Goal: Obtain resource: Obtain resource

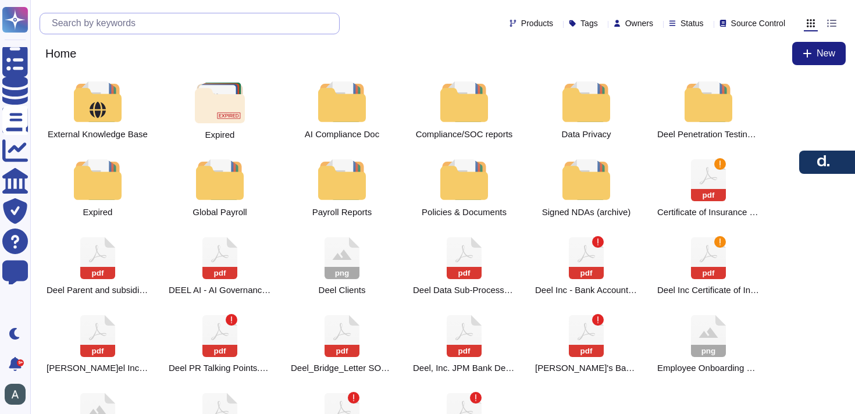
click at [164, 21] on input "text" at bounding box center [192, 23] width 293 height 20
type input "t"
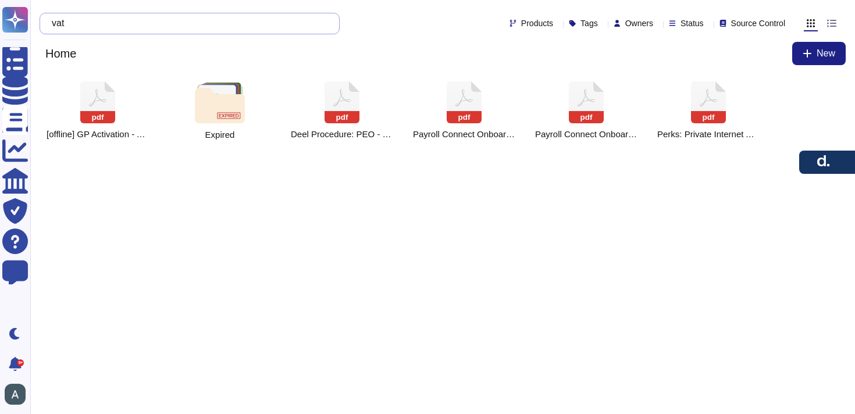
type input "v"
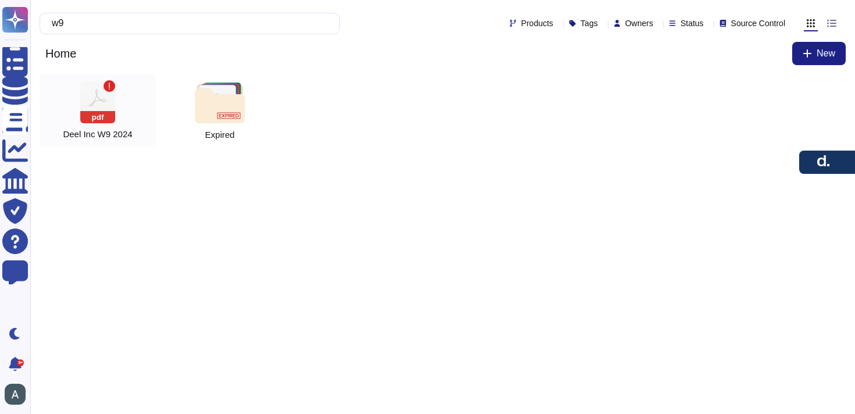
click at [110, 81] on div at bounding box center [110, 86] width 12 height 12
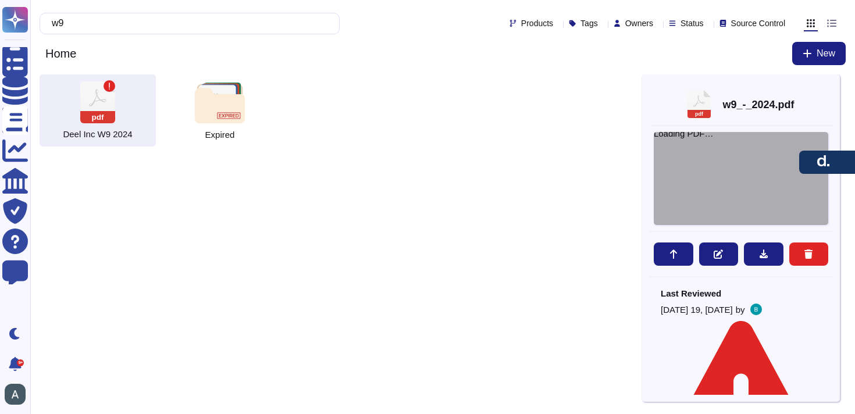
click at [727, 172] on div "Loading PDF…" at bounding box center [741, 178] width 175 height 93
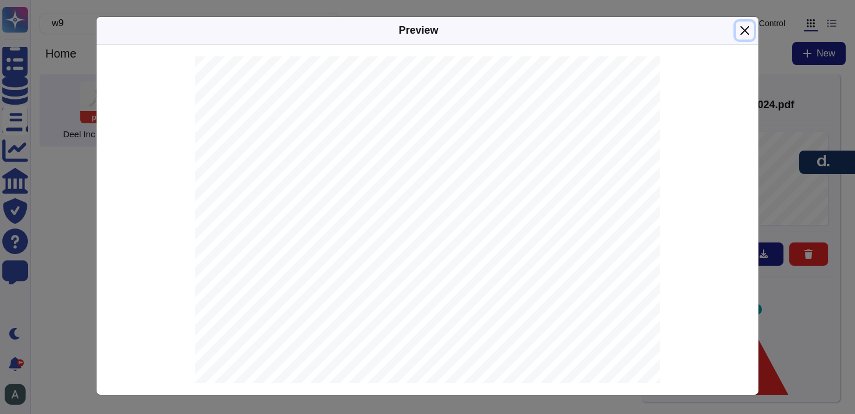
click at [742, 28] on button "Close" at bounding box center [745, 31] width 18 height 18
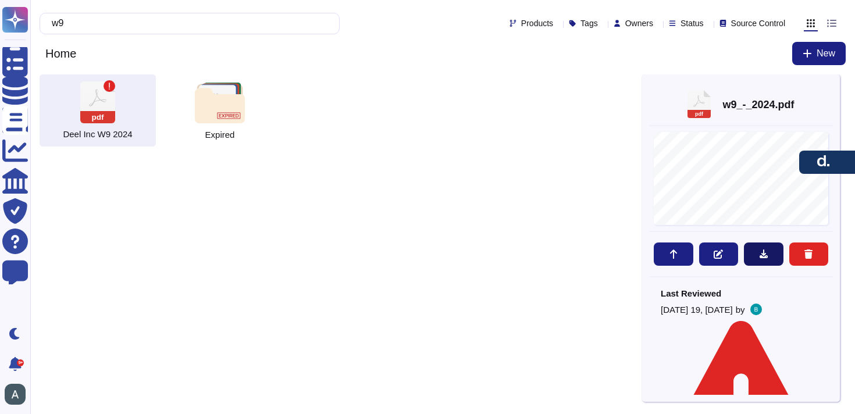
click at [759, 263] on button at bounding box center [764, 254] width 40 height 23
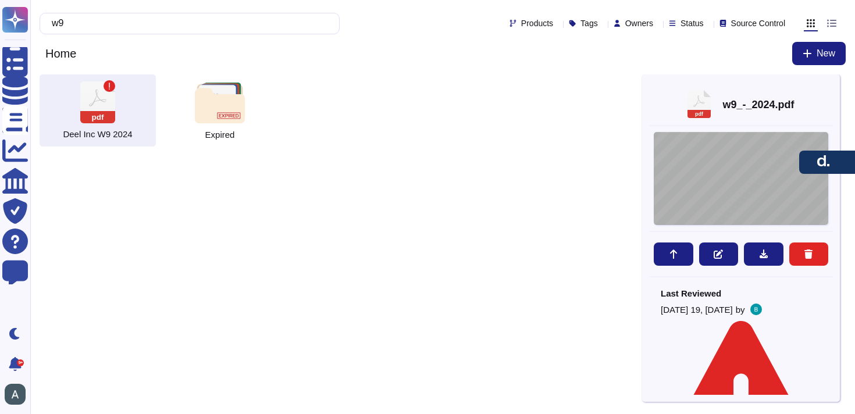
click at [726, 137] on div at bounding box center [741, 178] width 175 height 93
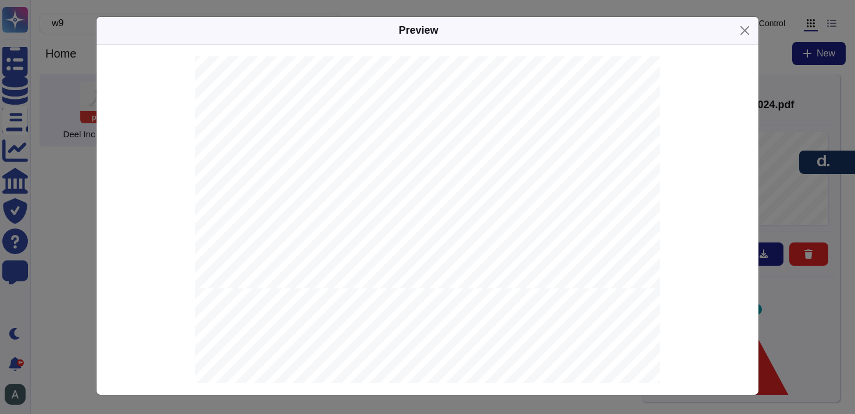
scroll to position [2654, 0]
click at [746, 30] on button "Close" at bounding box center [745, 31] width 18 height 18
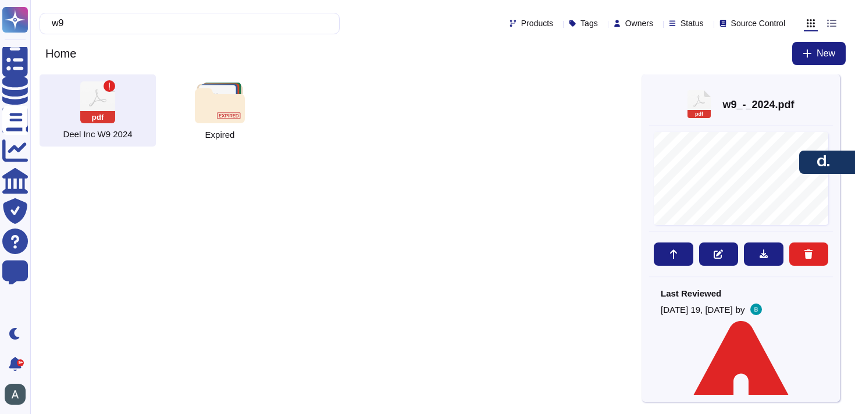
click at [131, 33] on div "w9" at bounding box center [190, 24] width 300 height 22
click at [131, 31] on input "w9" at bounding box center [187, 23] width 282 height 20
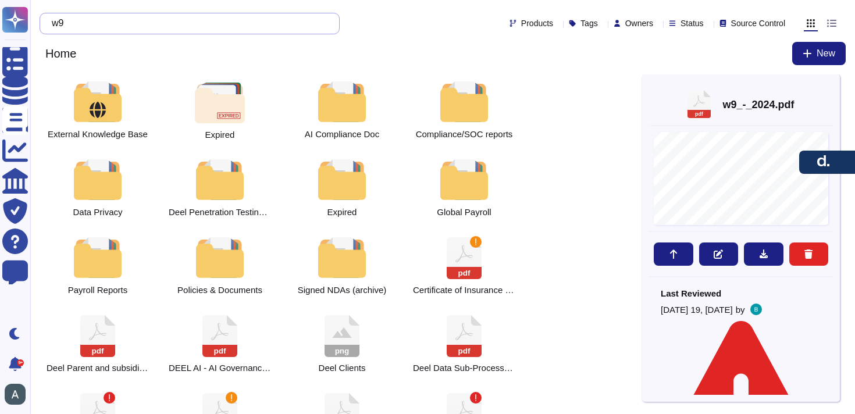
type input "w"
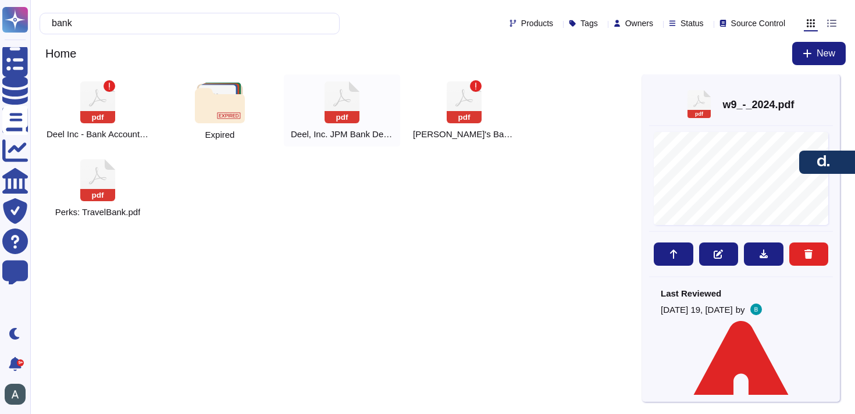
type input "bank"
click at [353, 98] on icon at bounding box center [342, 102] width 35 height 42
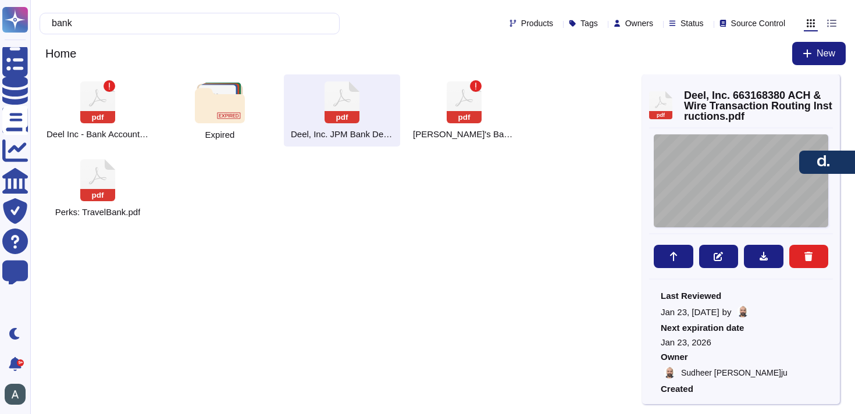
click at [735, 213] on div "December 09, 2024 Deel, Inc. 425 1ST ST UNIT 1502 SAN FRANCISCO, CA, 941054625,…" at bounding box center [741, 180] width 175 height 93
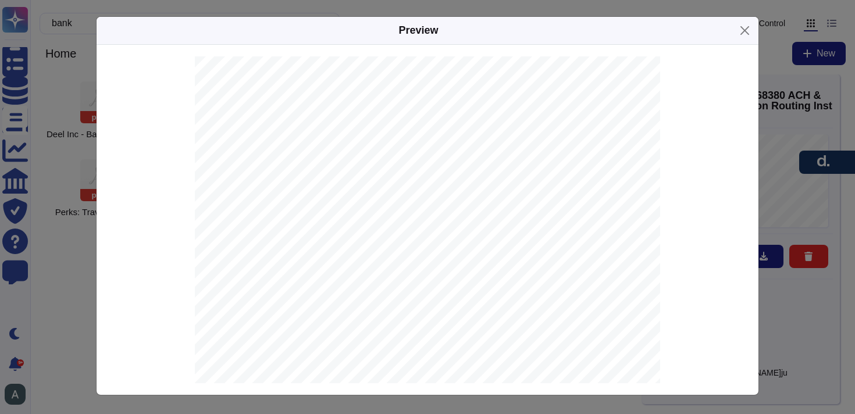
drag, startPoint x: 496, startPoint y: 318, endPoint x: 410, endPoint y: 321, distance: 86.2
click at [410, 321] on div "December 09, 2024 Deel, Inc. 425 1ST ST UNIT 1502 SAN FRANCISCO, CA, 941054625,…" at bounding box center [427, 385] width 465 height 659
click at [408, 317] on span "JPMORGAN CHASE BANK, N.A." at bounding box center [436, 318] width 111 height 8
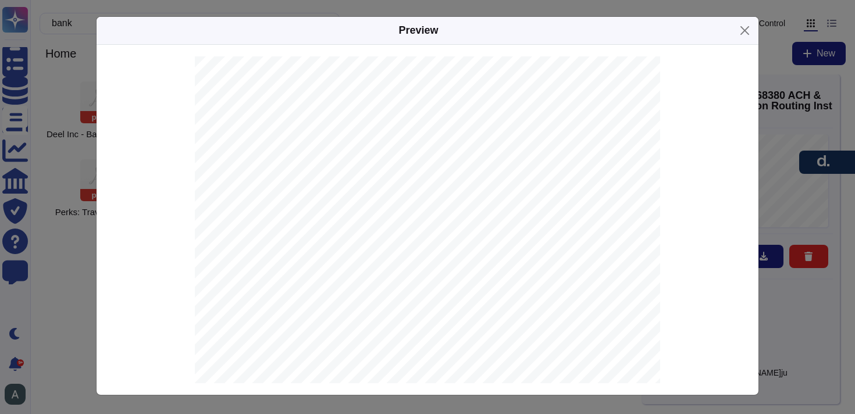
copy span "JPMORGAN"
click at [741, 29] on button "Close" at bounding box center [745, 31] width 18 height 18
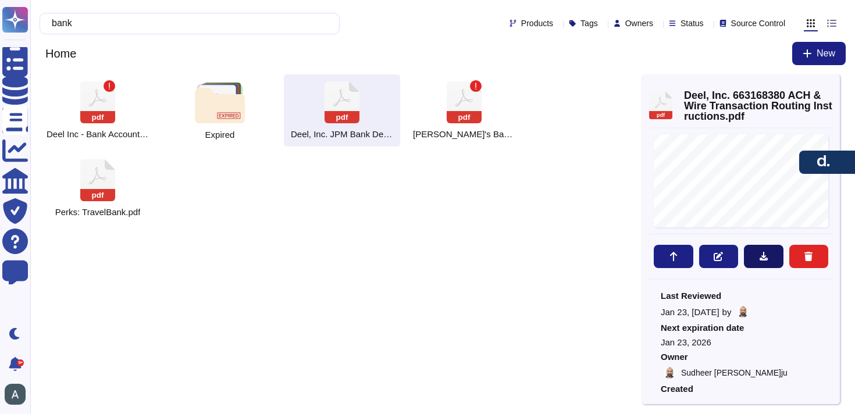
click at [759, 254] on icon at bounding box center [763, 256] width 9 height 9
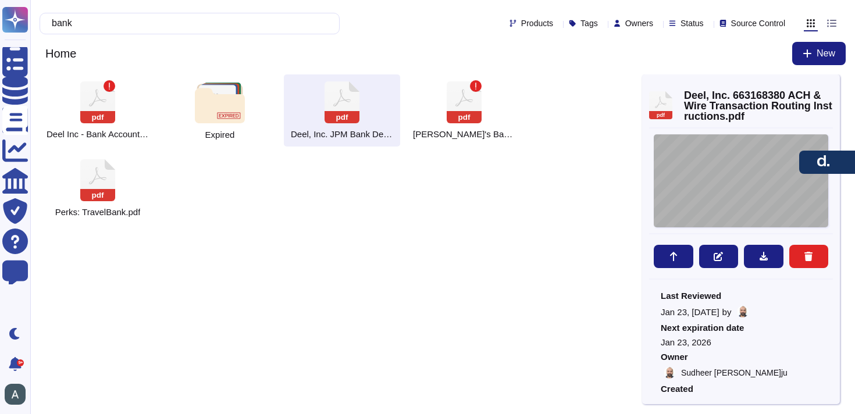
click at [722, 172] on div "December 09, 2024 Deel, Inc. 425 1ST ST UNIT 1502 SAN FRANCISCO, CA, 941054625,…" at bounding box center [741, 180] width 175 height 93
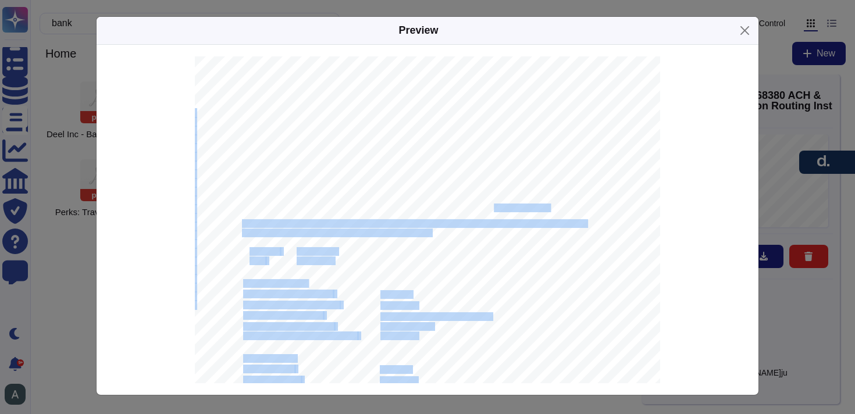
drag, startPoint x: 500, startPoint y: 205, endPoint x: 482, endPoint y: 205, distance: 17.5
click at [482, 205] on div "December 09, 2024 Deel, Inc. 425 1ST ST UNIT 1502 SAN FRANCISCO, CA, 941054625,…" at bounding box center [427, 385] width 465 height 659
click at [482, 205] on span "with JPMORGAN CHASE BANK, N.A. JPMorganChase New York, NY 10017." at bounding box center [395, 209] width 307 height 8
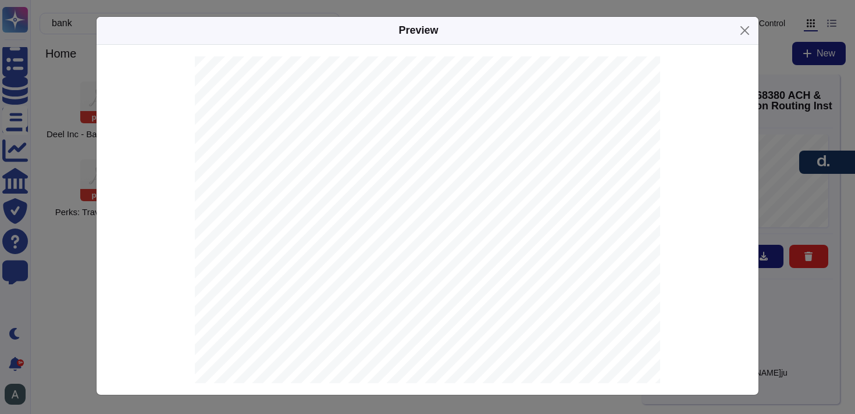
click at [482, 205] on span "with JPMORGAN CHASE BANK, N.A. JPMorganChase New York, NY 10017." at bounding box center [395, 209] width 307 height 8
click at [478, 205] on span "with JPMORGAN CHASE BANK, N.A. JPMorganChase New York, NY 10017." at bounding box center [395, 209] width 307 height 8
drag, startPoint x: 354, startPoint y: 208, endPoint x: 497, endPoint y: 210, distance: 142.6
click at [497, 210] on span "with JPMORGAN CHASE BANK, N.A. JPMorganChase New York, NY 10017." at bounding box center [395, 209] width 307 height 8
copy span "N.A. JPMorganChase New York, NY 10017"
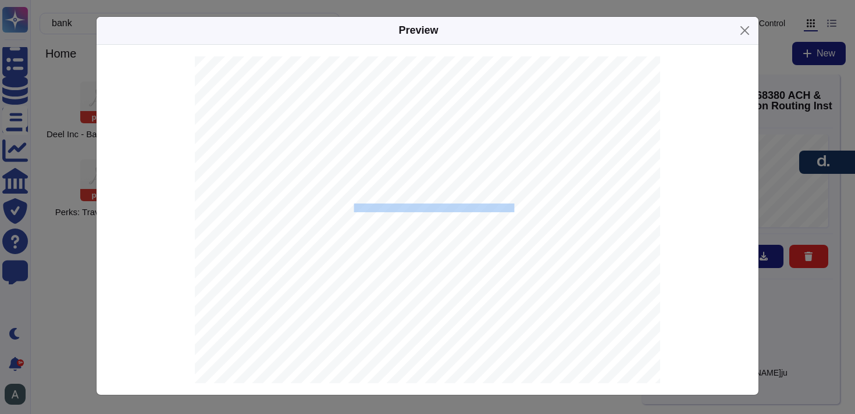
click at [471, 208] on span "with JPMORGAN CHASE BANK, N.A. JPMorganChase New York, NY 10017." at bounding box center [395, 209] width 307 height 8
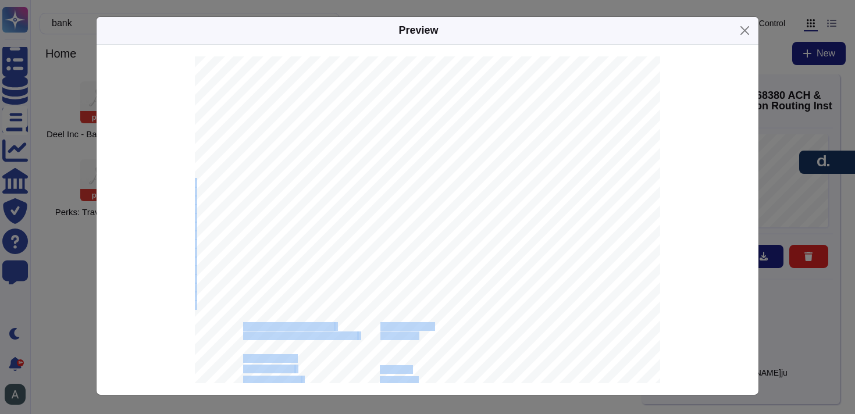
drag, startPoint x: 491, startPoint y: 317, endPoint x: 380, endPoint y: 317, distance: 111.1
click at [381, 317] on span "JPMORGAN CHASE BANK, N.A." at bounding box center [436, 318] width 111 height 8
copy div "Beneficiary Bank Swift BIC: CHASUS33 Beneficiary Bank Routing Number: 021000021…"
click at [418, 317] on span "JPMORGAN CHASE BANK, N.A." at bounding box center [436, 318] width 111 height 8
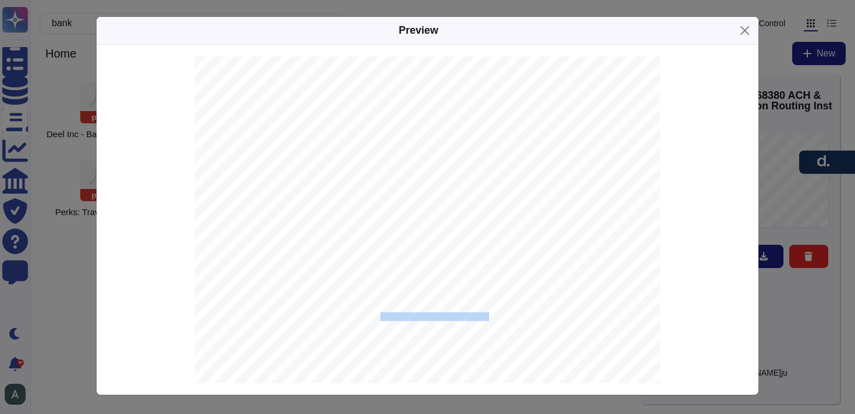
drag, startPoint x: 487, startPoint y: 316, endPoint x: 382, endPoint y: 318, distance: 105.3
click at [382, 318] on span "JPMORGAN CHASE BANK, N.A." at bounding box center [436, 318] width 111 height 8
copy span "JPMORGAN CHASE BANK, N.A"
click at [744, 29] on button "Close" at bounding box center [745, 31] width 18 height 18
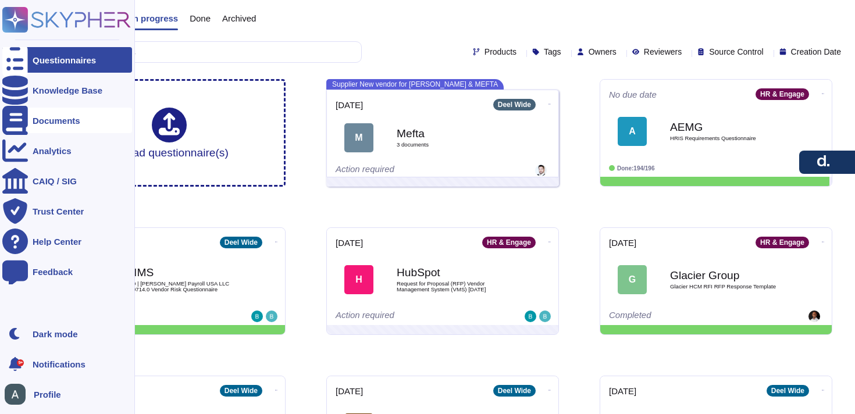
click at [45, 118] on div "Documents" at bounding box center [57, 120] width 48 height 9
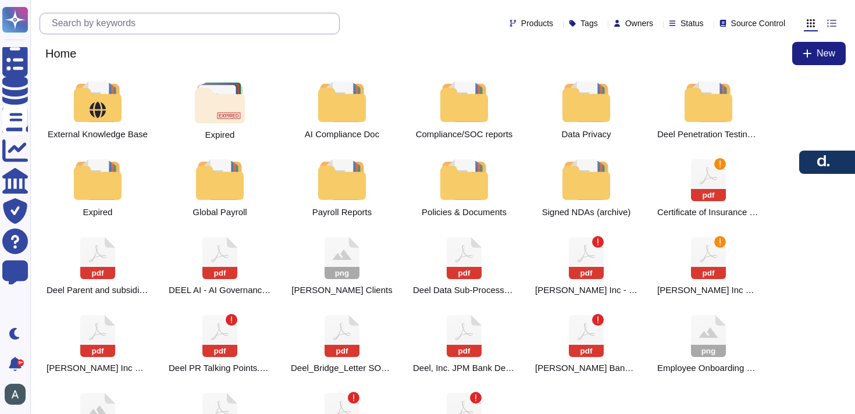
click at [154, 26] on input "text" at bounding box center [192, 23] width 293 height 20
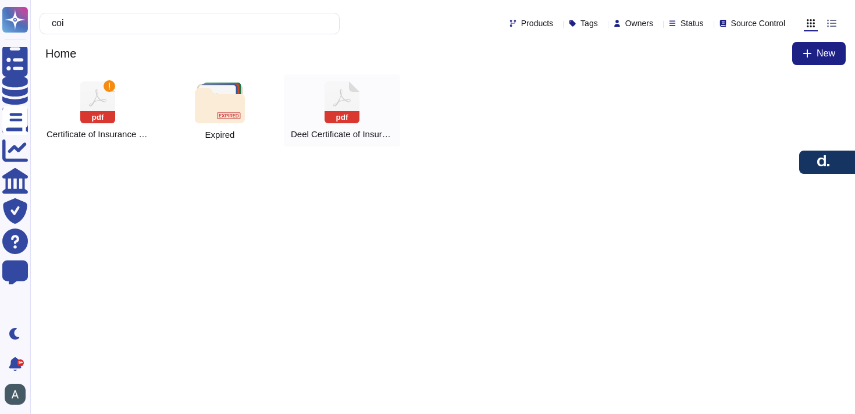
type input "coi"
click at [318, 102] on div "pdf [PERSON_NAME] Certificate of Insurance (COI) 2025" at bounding box center [342, 110] width 116 height 72
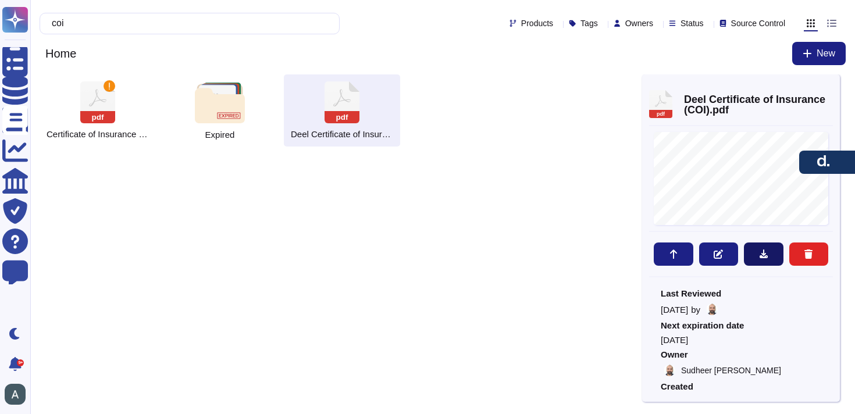
click at [768, 260] on button at bounding box center [764, 254] width 40 height 23
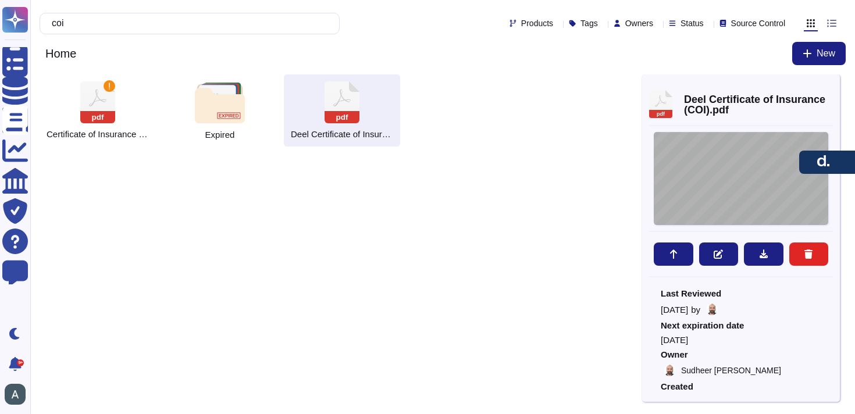
click at [733, 158] on div "SHOULD ANY OF THE ABOVE DESCRIBED POLICIES BE CANCELLED BEFORE THE EXPIRATION D…" at bounding box center [741, 178] width 175 height 93
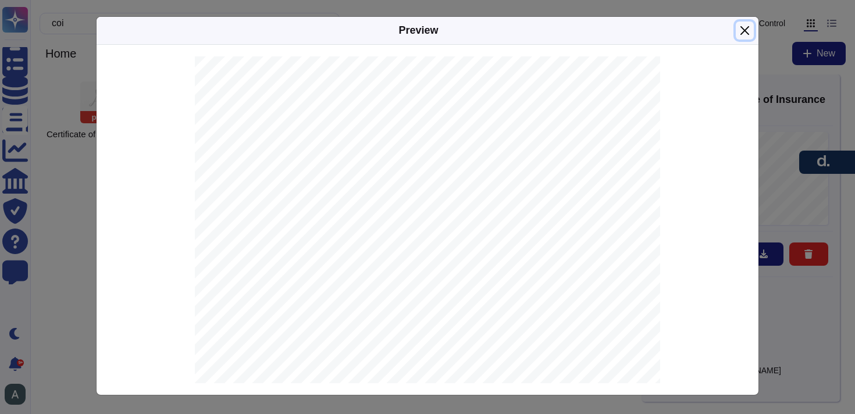
click at [743, 31] on button "Close" at bounding box center [745, 31] width 18 height 18
